Goal: Task Accomplishment & Management: Complete application form

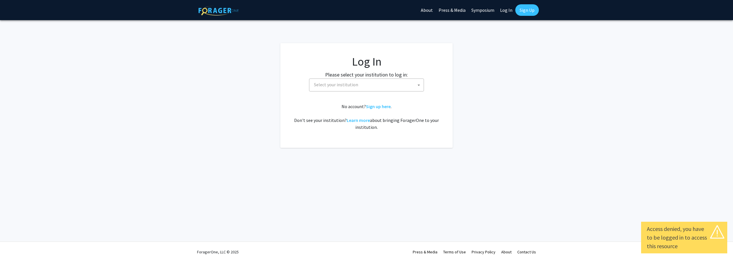
select select
click at [412, 86] on span "Select your institution" at bounding box center [367, 85] width 112 height 12
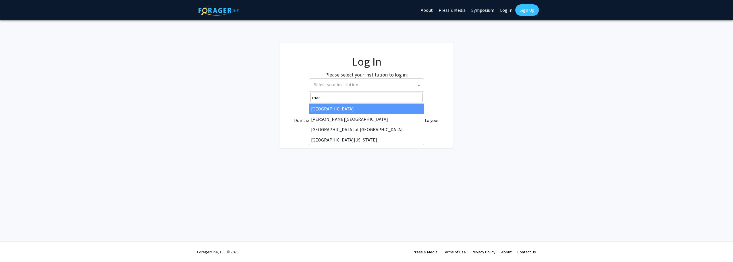
type input "mary"
select select "31"
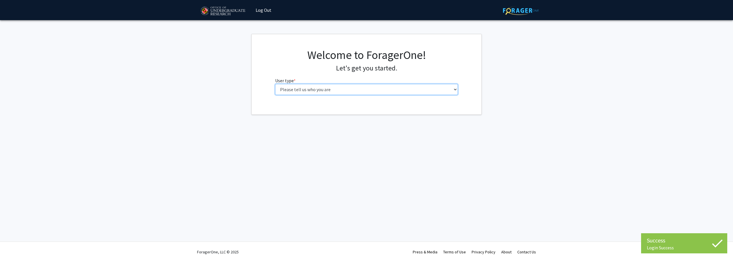
click at [306, 90] on select "Please tell us who you are Undergraduate Student Master's Student Doctoral Cand…" at bounding box center [366, 89] width 183 height 11
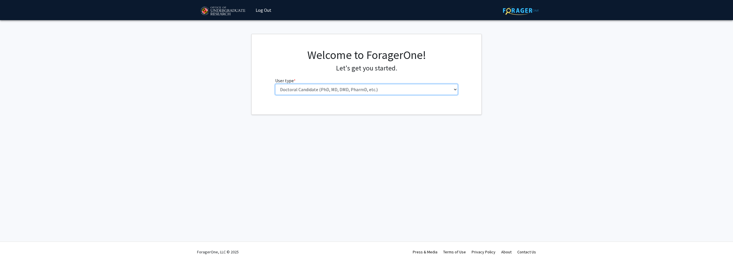
click at [275, 84] on select "Please tell us who you are Undergraduate Student Master's Student Doctoral Cand…" at bounding box center [366, 89] width 183 height 11
click at [318, 90] on select "Please tell us who you are Undergraduate Student Master's Student Doctoral Cand…" at bounding box center [366, 89] width 183 height 11
select select "5: faculty"
click at [275, 84] on select "Please tell us who you are Undergraduate Student Master's Student Doctoral Cand…" at bounding box center [366, 89] width 183 height 11
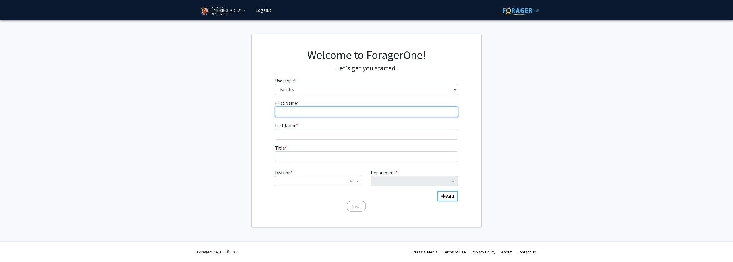
click at [312, 110] on input "First Name * required" at bounding box center [366, 111] width 183 height 11
type input "Huaishu"
type input "Peng"
type input "Assistant Prof"
click at [333, 181] on input "Division" at bounding box center [310, 180] width 69 height 7
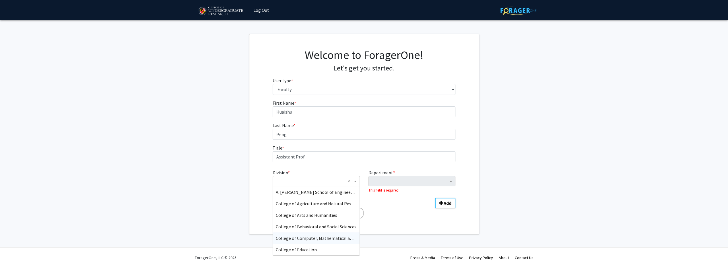
click at [334, 237] on span "College of Computer, Mathematical and Natural Sciences" at bounding box center [332, 238] width 113 height 6
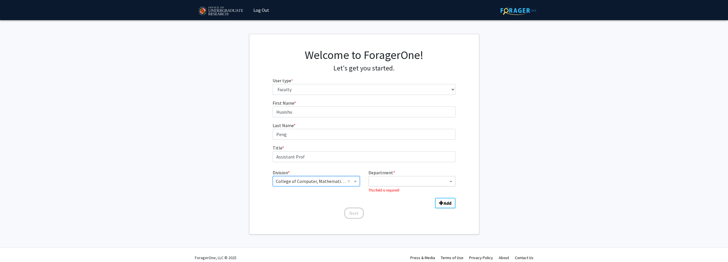
click at [394, 181] on input "Department" at bounding box center [410, 181] width 76 height 7
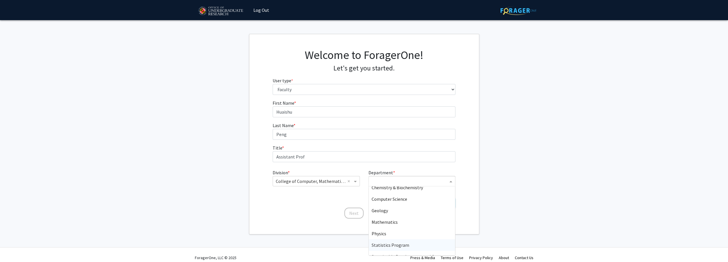
scroll to position [86, 0]
click at [398, 197] on span "Computer Science" at bounding box center [390, 198] width 36 height 6
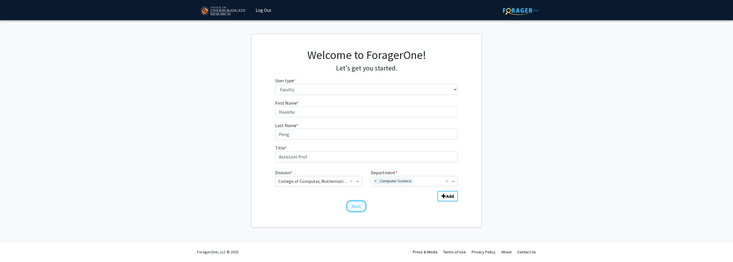
click at [351, 206] on button "Next" at bounding box center [356, 205] width 19 height 11
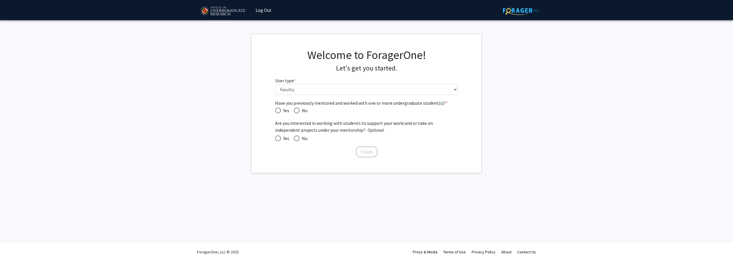
click at [276, 111] on span "Have you previously mentored and worked with one or more undergraduate student(…" at bounding box center [278, 110] width 6 height 6
click at [276, 111] on input "Yes" at bounding box center [278, 110] width 6 height 6
radio input "true"
click at [301, 137] on span "No" at bounding box center [303, 138] width 8 height 7
click at [299, 137] on input "No" at bounding box center [297, 138] width 6 height 6
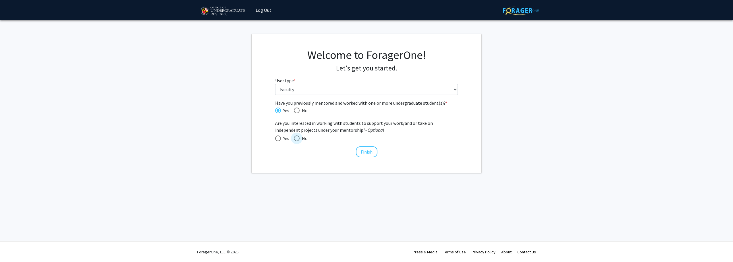
radio input "true"
click at [362, 150] on button "Finish" at bounding box center [367, 151] width 22 height 11
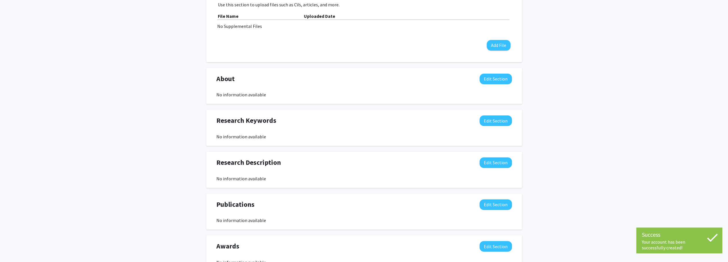
scroll to position [220, 0]
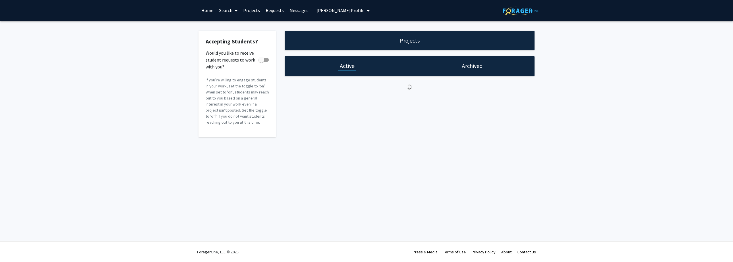
checkbox input "true"
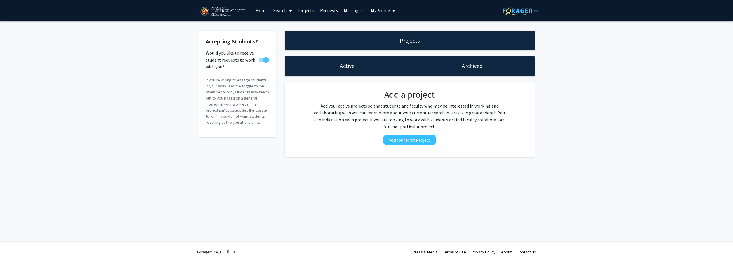
click at [470, 64] on h1 "Archived" at bounding box center [472, 66] width 21 height 8
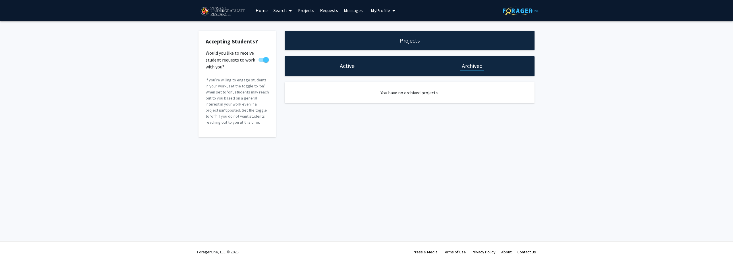
click at [334, 65] on div "Active" at bounding box center [346, 66] width 125 height 20
click at [341, 64] on h1 "Active" at bounding box center [347, 66] width 15 height 8
checkbox input "true"
